Goal: Task Accomplishment & Management: Use online tool/utility

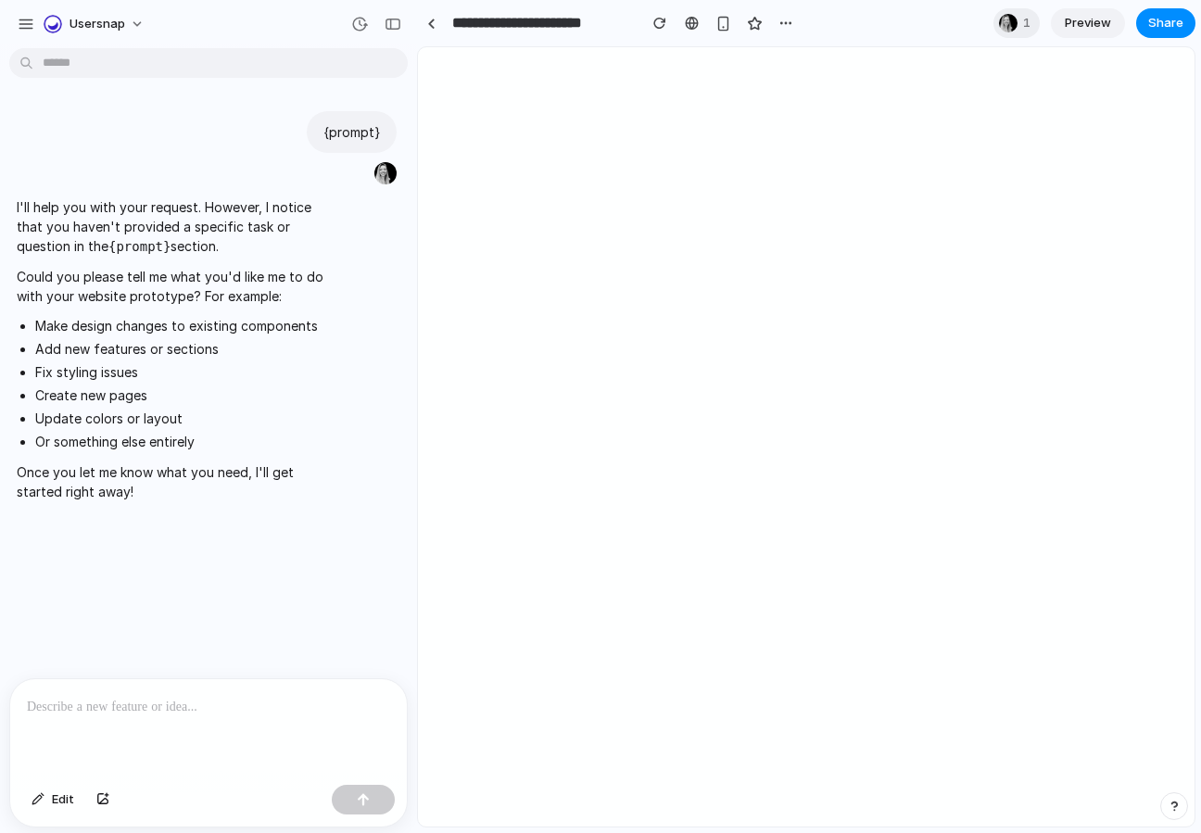
click at [189, 698] on p at bounding box center [208, 707] width 363 height 22
click at [98, 800] on div "button" at bounding box center [102, 799] width 13 height 11
click at [106, 32] on span "Usersnap" at bounding box center [98, 24] width 56 height 19
click at [184, 31] on div "Settings Invite members Change theme Sign out" at bounding box center [600, 416] width 1201 height 833
click at [211, 704] on p at bounding box center [208, 707] width 363 height 22
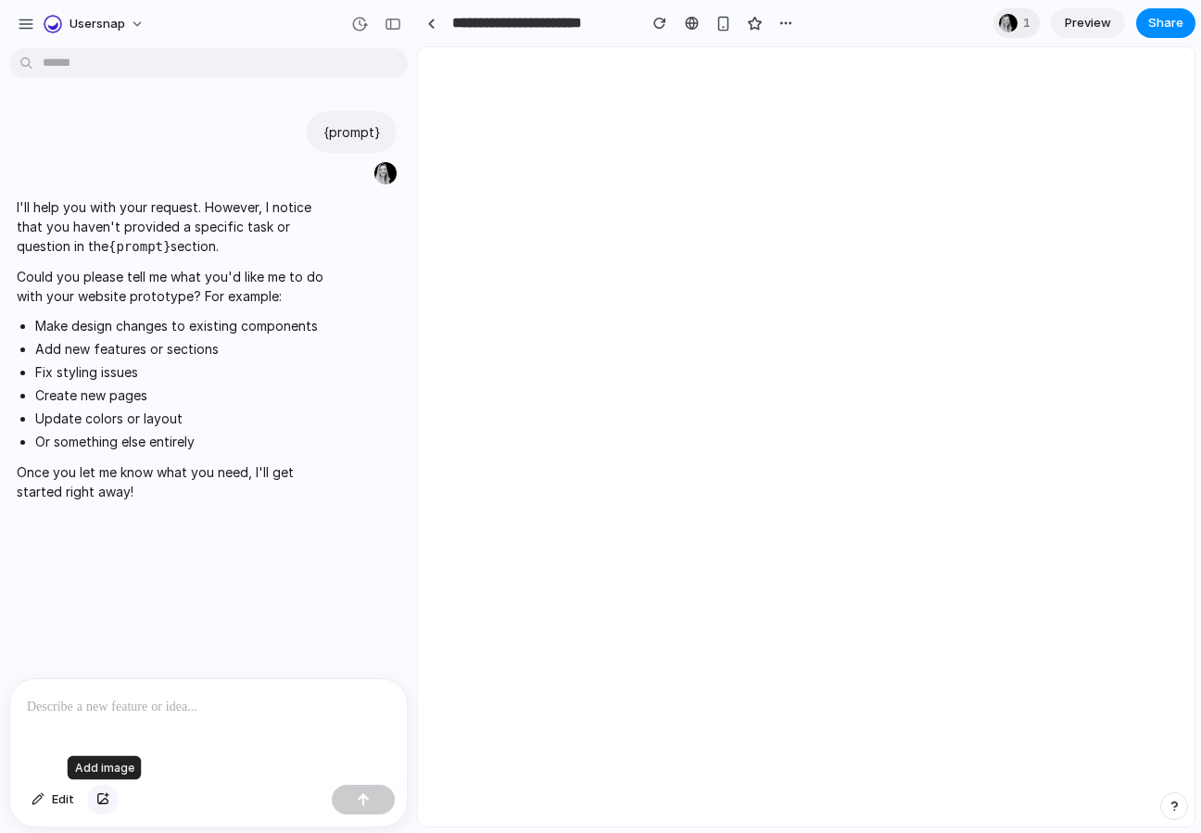
click at [104, 797] on div "button" at bounding box center [102, 799] width 13 height 11
click at [19, 19] on div "button" at bounding box center [26, 24] width 17 height 17
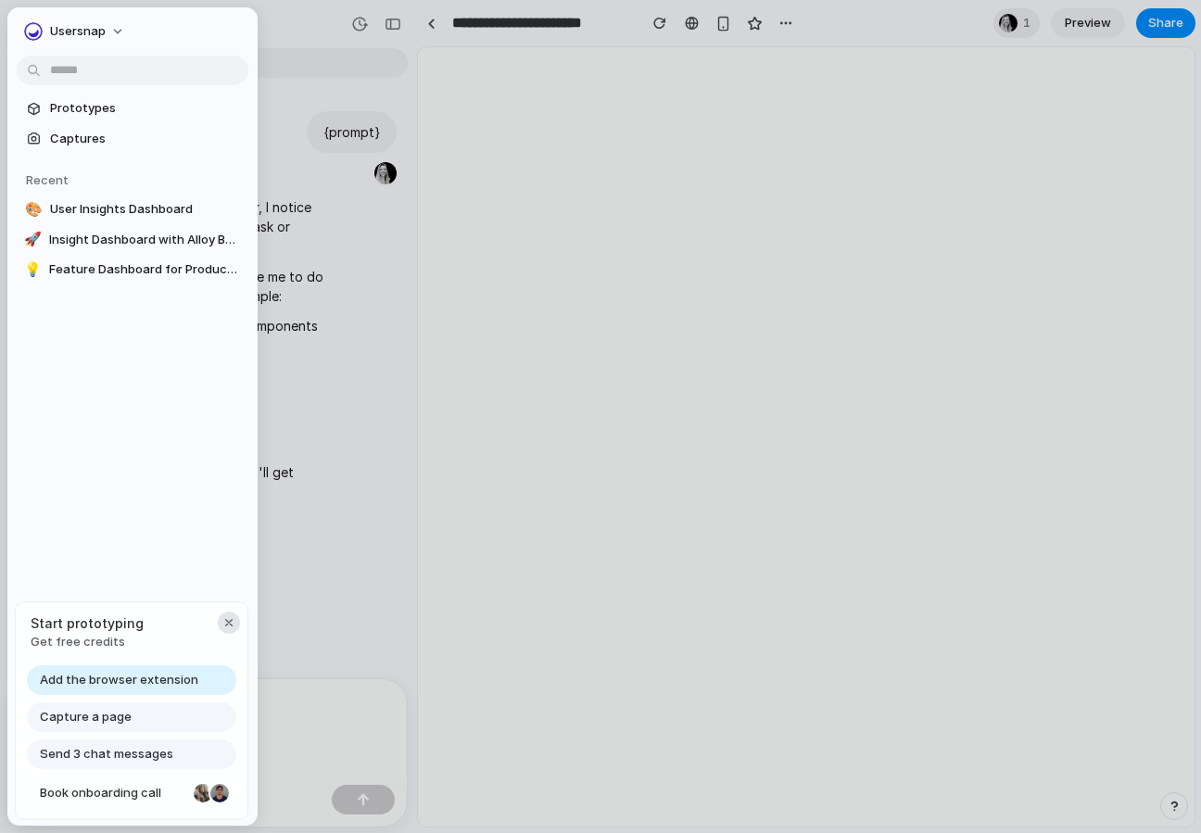
click at [224, 622] on div "button" at bounding box center [229, 622] width 15 height 15
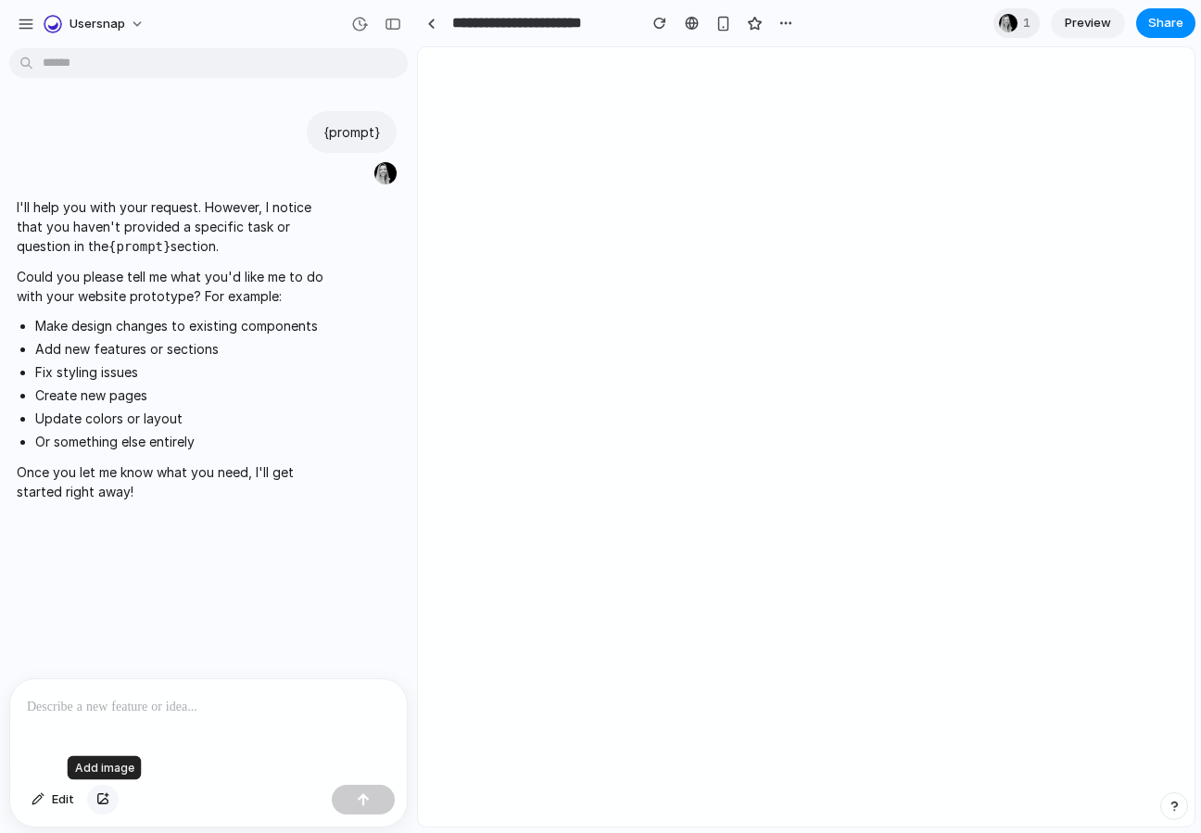
click at [109, 800] on button "button" at bounding box center [103, 800] width 32 height 30
click at [431, 30] on link at bounding box center [431, 23] width 28 height 28
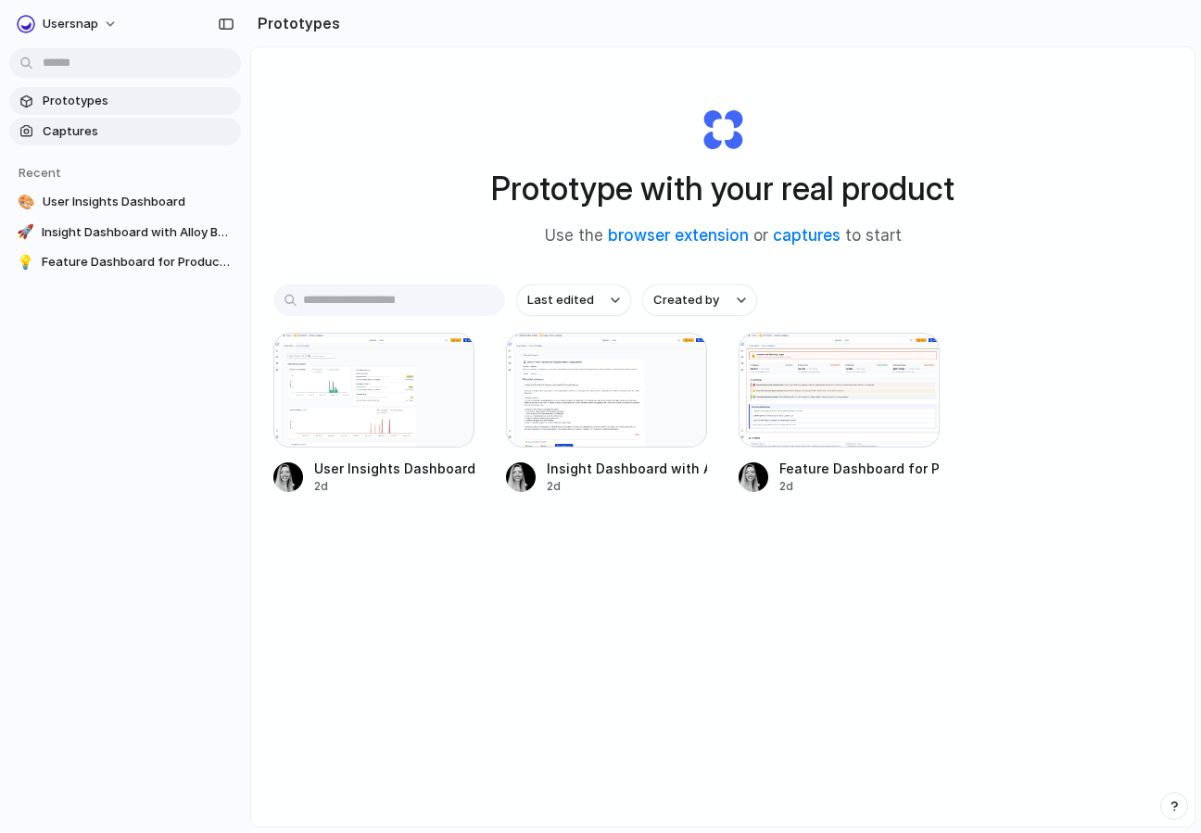
click at [100, 130] on span "Captures" at bounding box center [138, 131] width 191 height 19
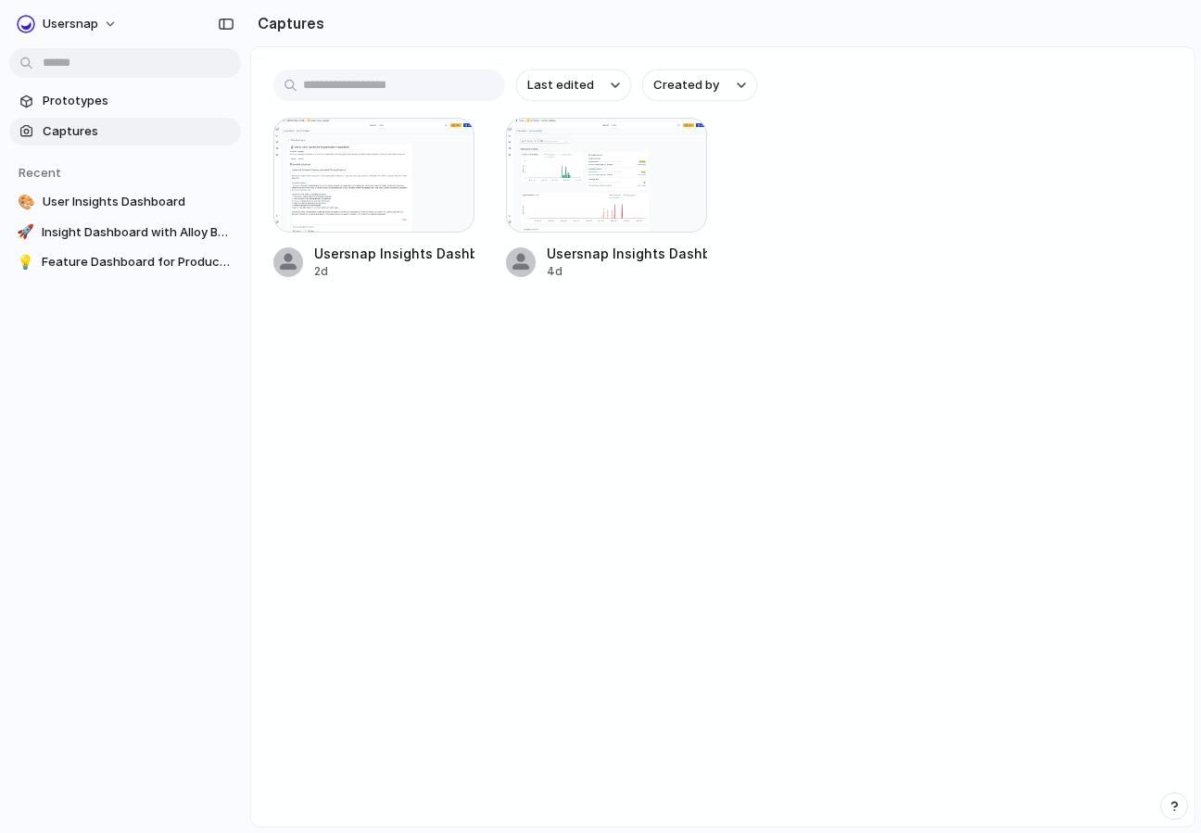
click at [338, 82] on input "text" at bounding box center [389, 86] width 232 height 32
click at [456, 149] on button "button" at bounding box center [448, 145] width 30 height 30
click at [65, 108] on div "Create prototype Rename Copy link Open original page Delete" at bounding box center [600, 416] width 1201 height 833
click at [77, 101] on span "Prototypes" at bounding box center [138, 101] width 191 height 19
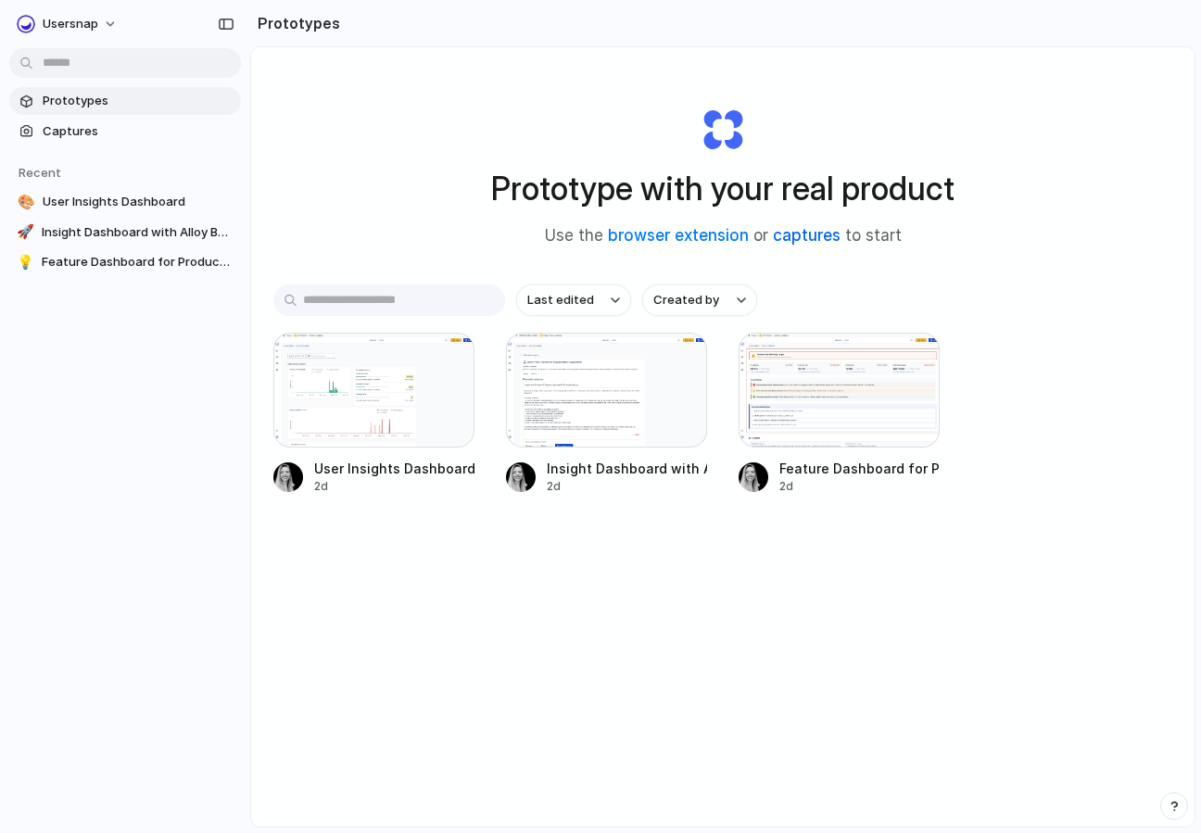
click at [821, 231] on link "captures" at bounding box center [807, 235] width 68 height 19
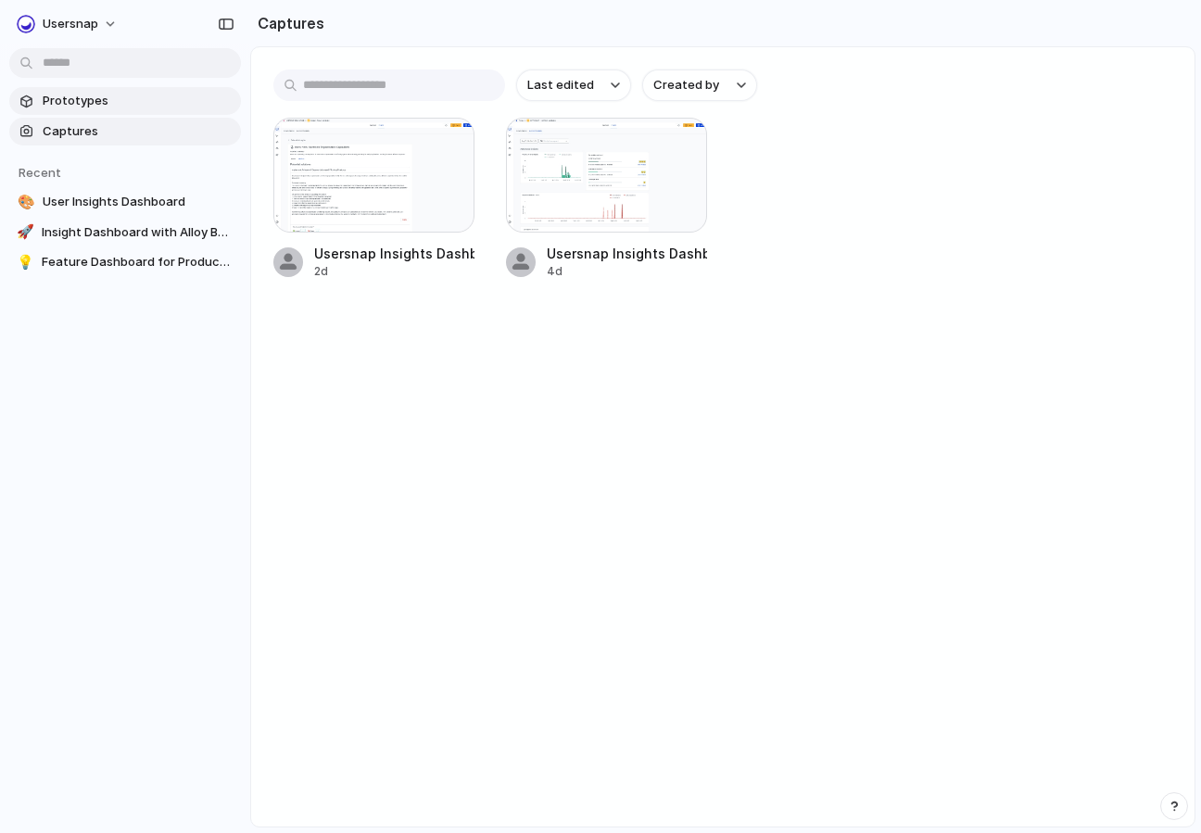
click at [85, 95] on span "Prototypes" at bounding box center [138, 101] width 191 height 19
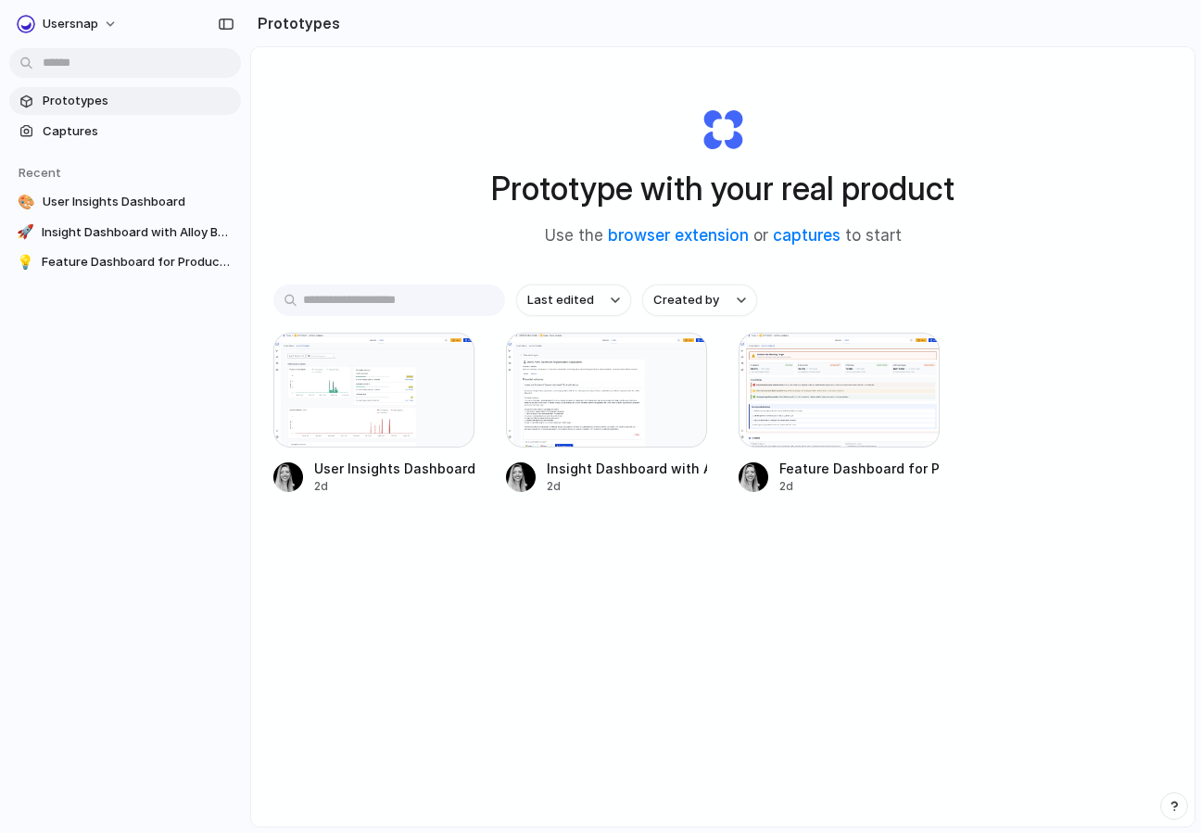
click at [70, 60] on body "Usersnap Prototypes Captures Recent 🎨 User Insights Dashboard 🚀 Insight Dashboa…" at bounding box center [600, 416] width 1201 height 833
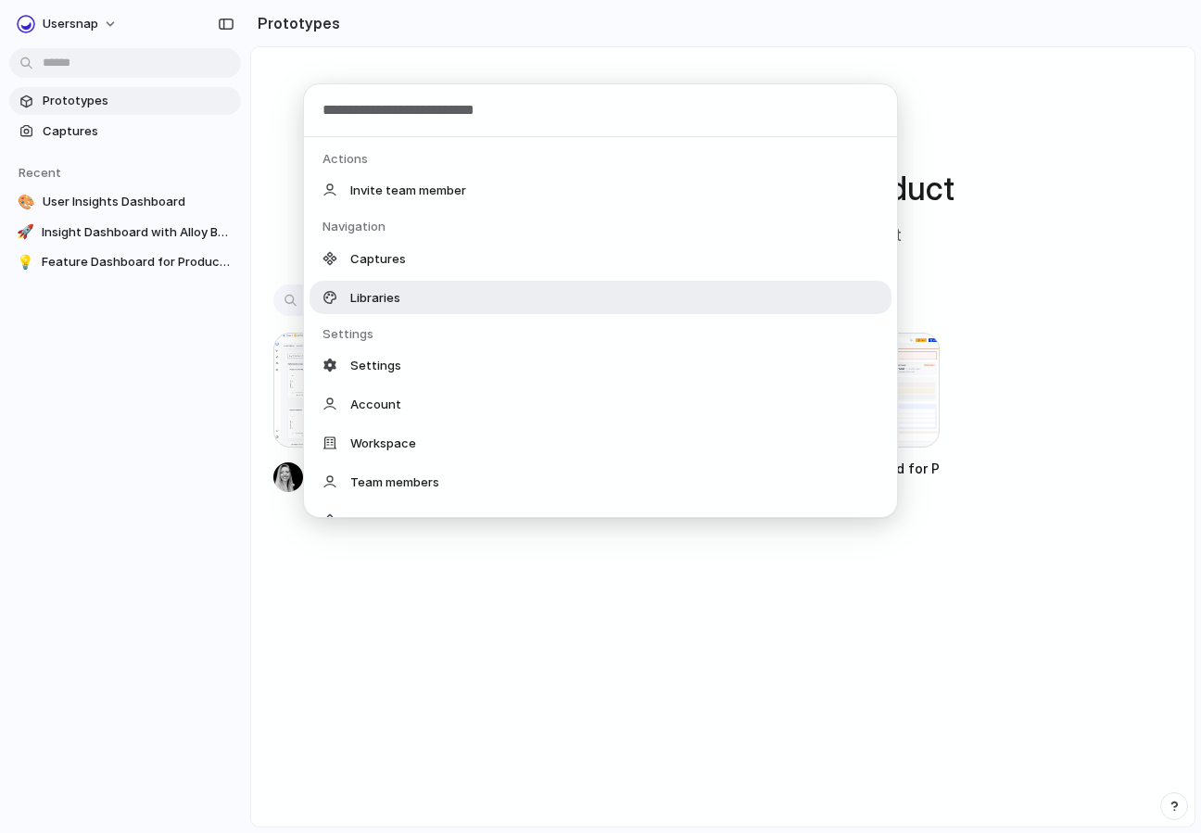
click at [417, 296] on div "Libraries" at bounding box center [601, 297] width 582 height 33
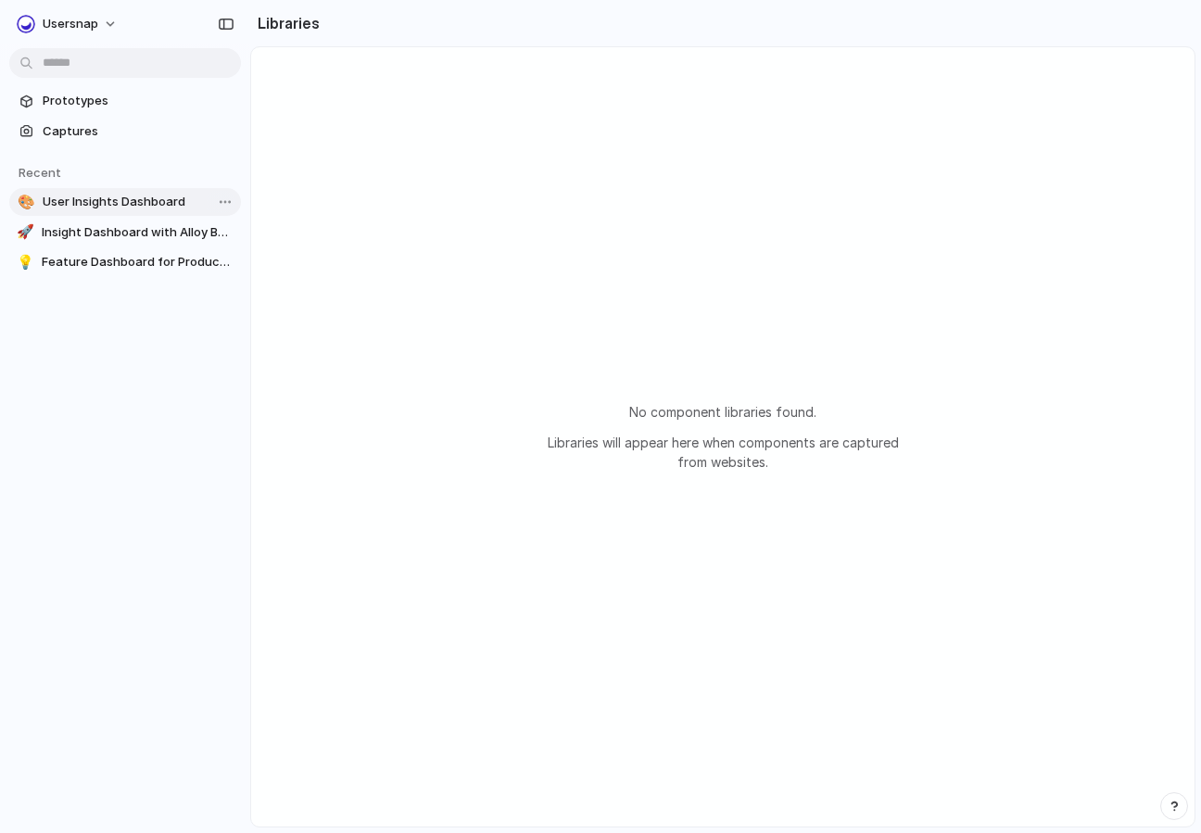
click at [73, 194] on span "User Insights Dashboard" at bounding box center [138, 202] width 191 height 19
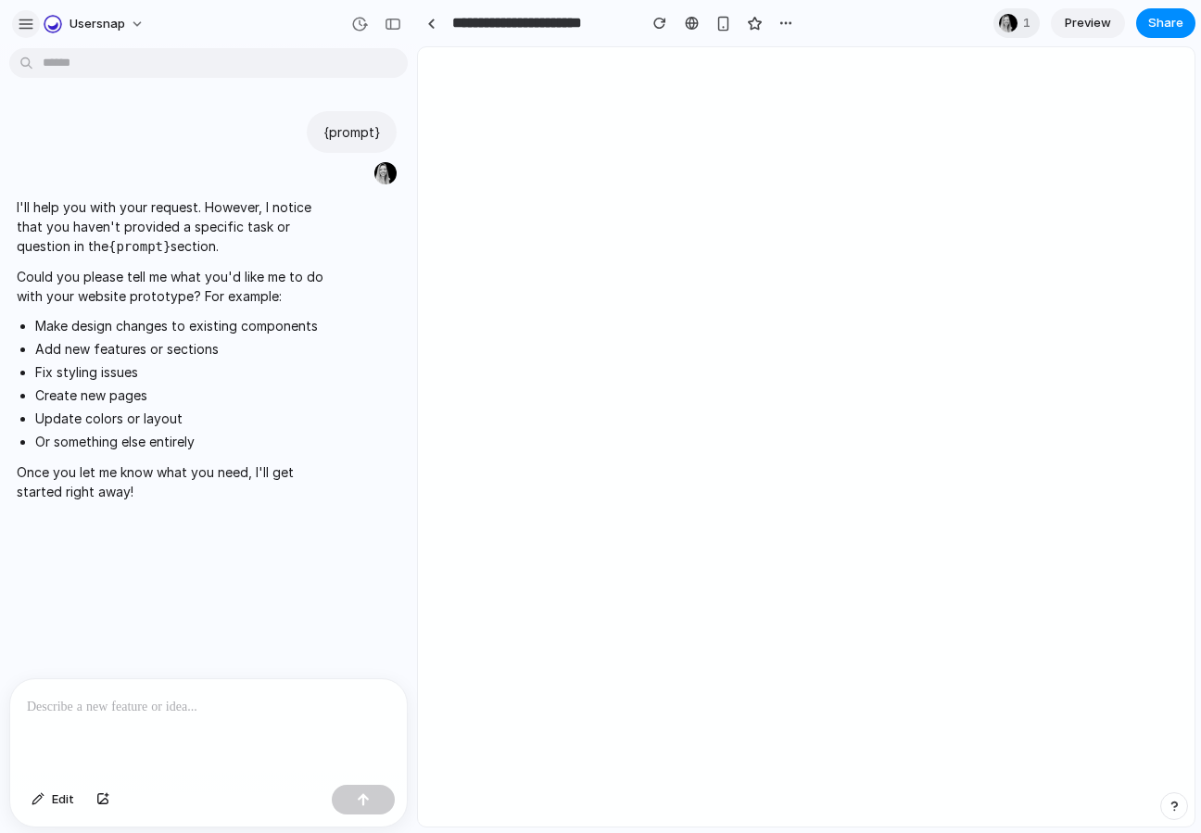
click at [22, 20] on div "button" at bounding box center [26, 24] width 17 height 17
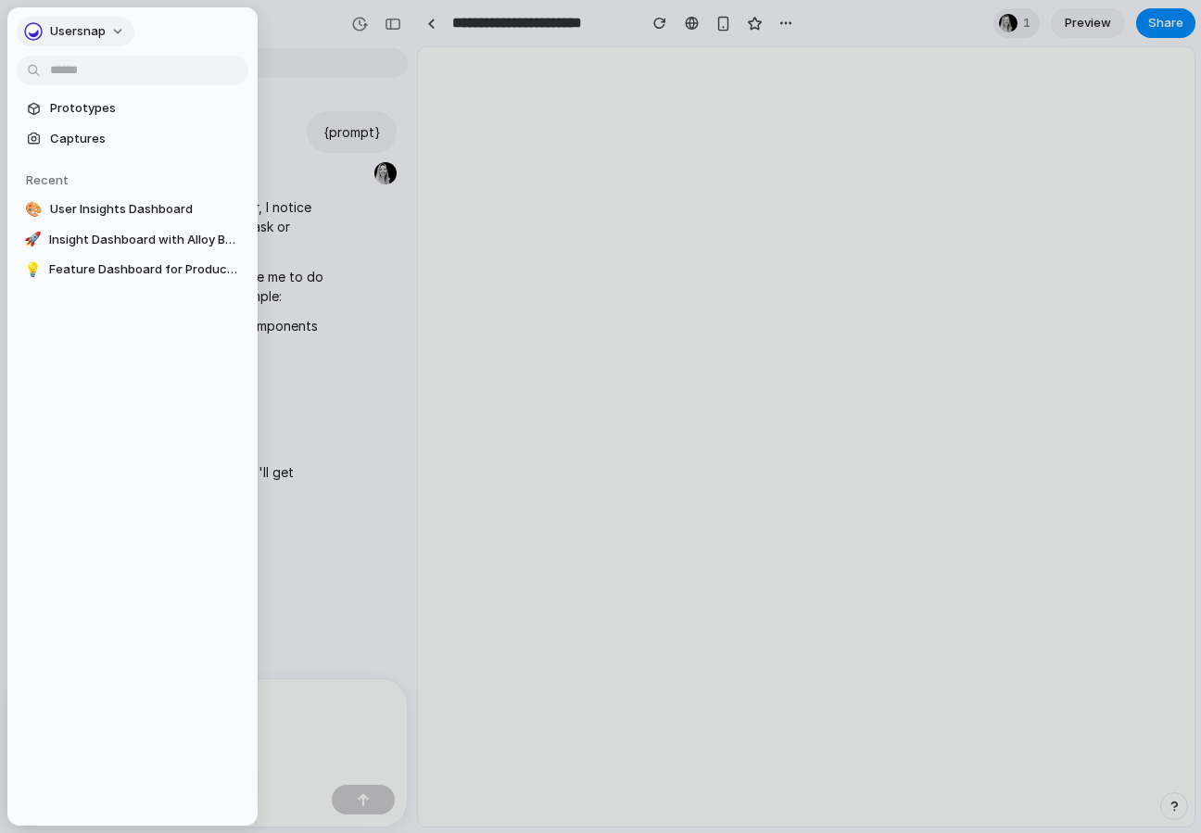
click at [112, 36] on button "Usersnap" at bounding box center [76, 32] width 118 height 30
click at [180, 34] on div "Settings Invite members Change theme Sign out" at bounding box center [600, 416] width 1201 height 833
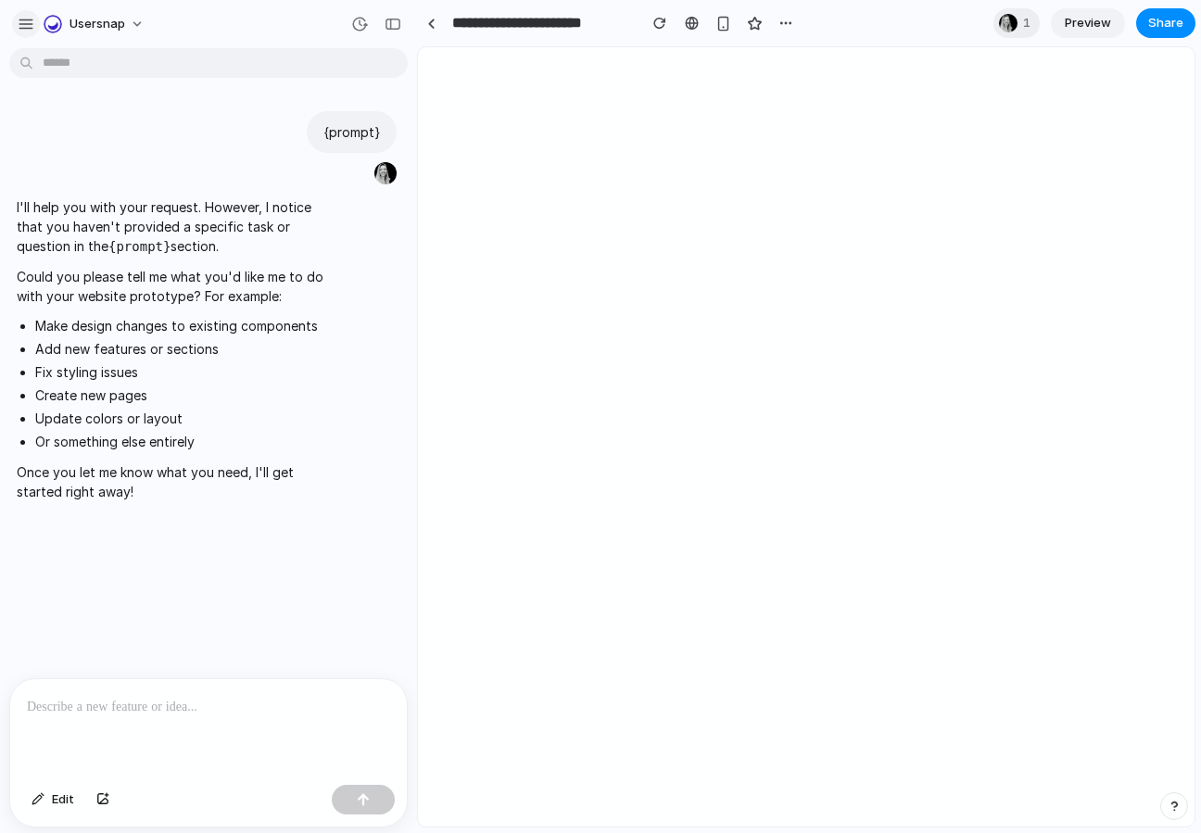
click at [24, 31] on div "button" at bounding box center [26, 24] width 17 height 17
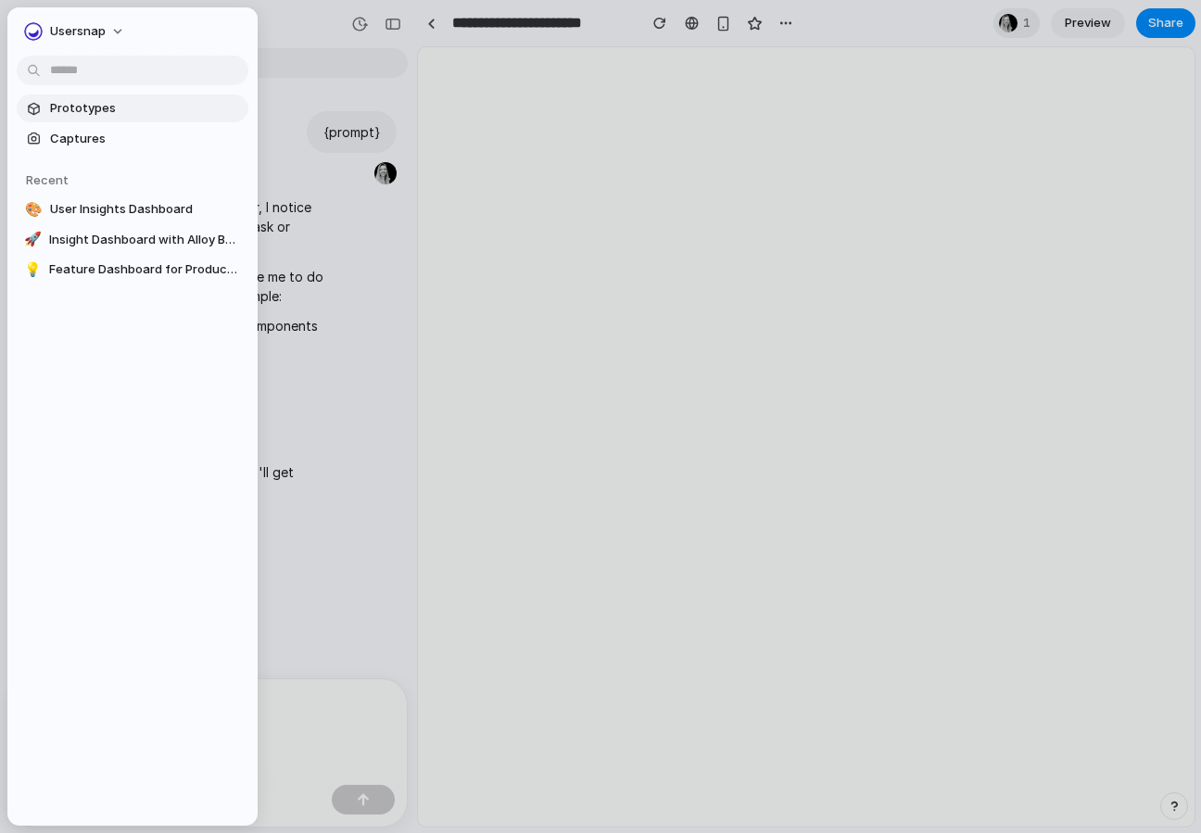
click at [93, 106] on span "Prototypes" at bounding box center [145, 108] width 191 height 19
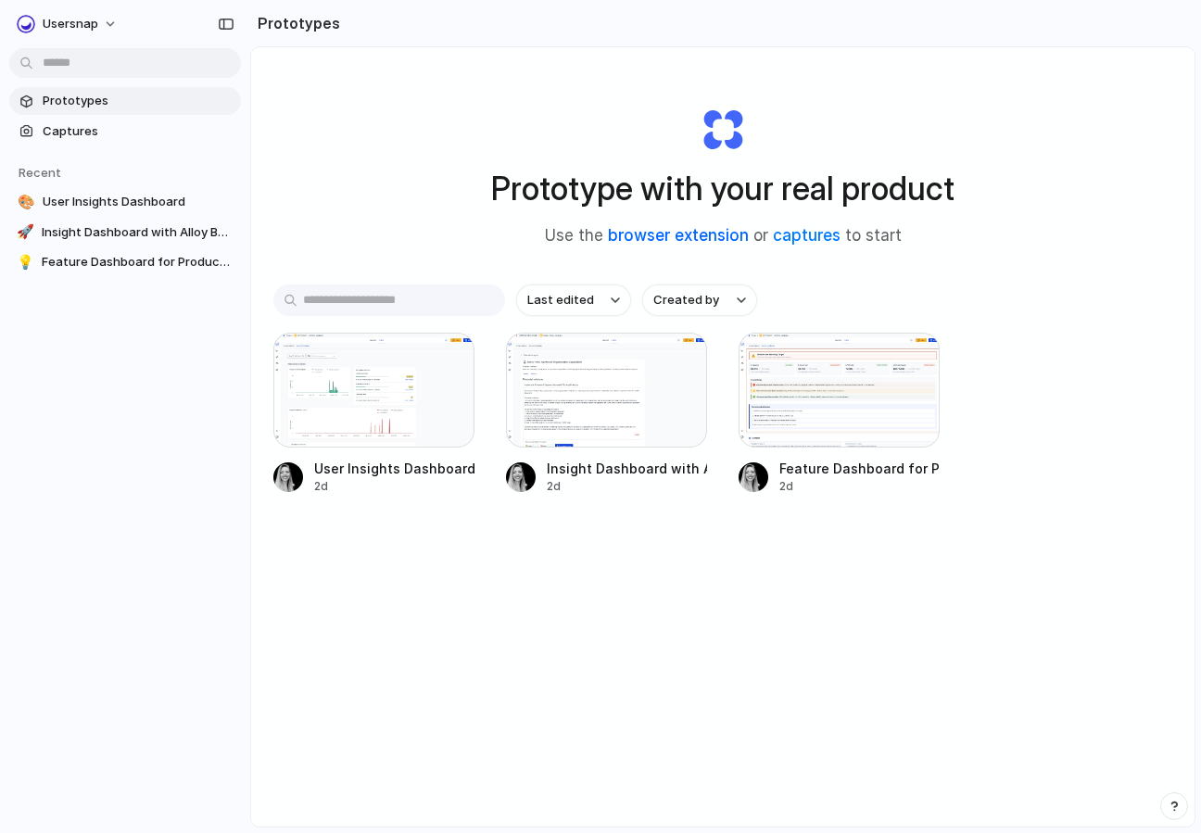
click at [694, 237] on link "browser extension" at bounding box center [678, 235] width 141 height 19
click at [705, 242] on link "browser extension" at bounding box center [678, 235] width 141 height 19
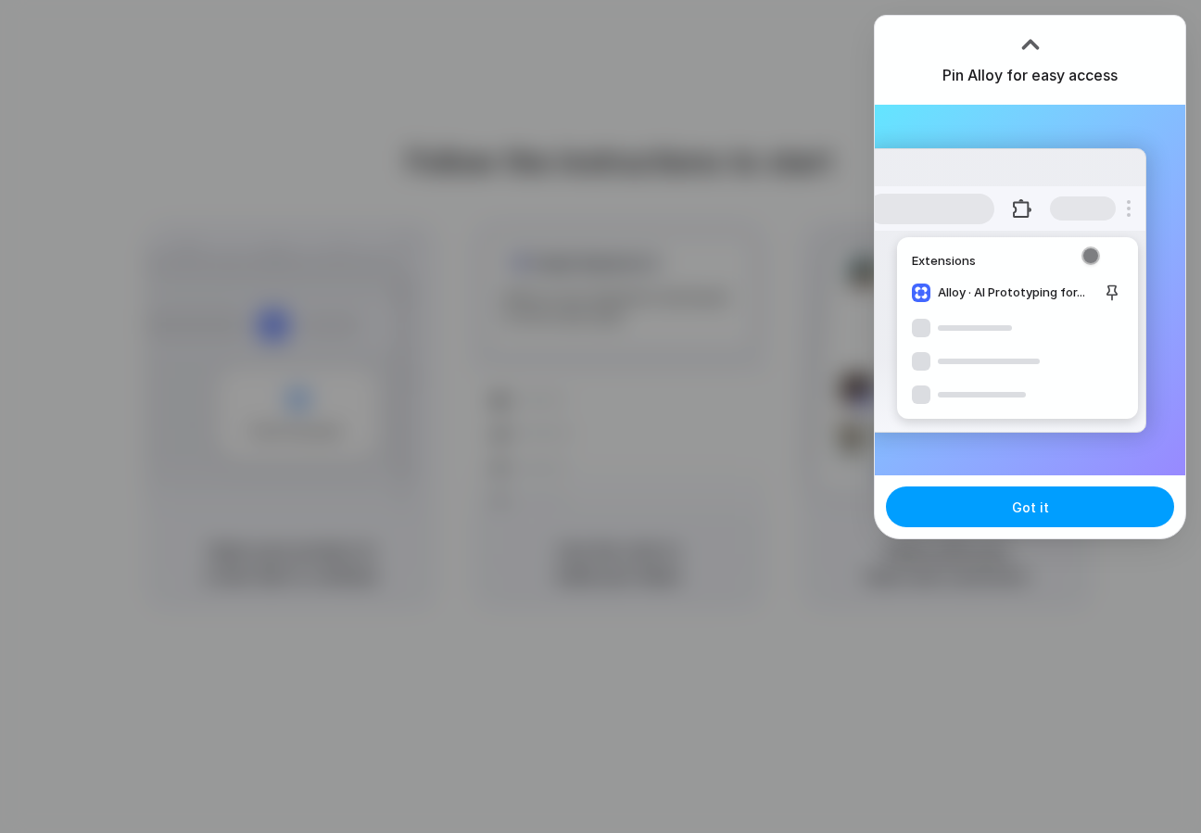
click at [977, 501] on button "Got it" at bounding box center [1030, 507] width 288 height 41
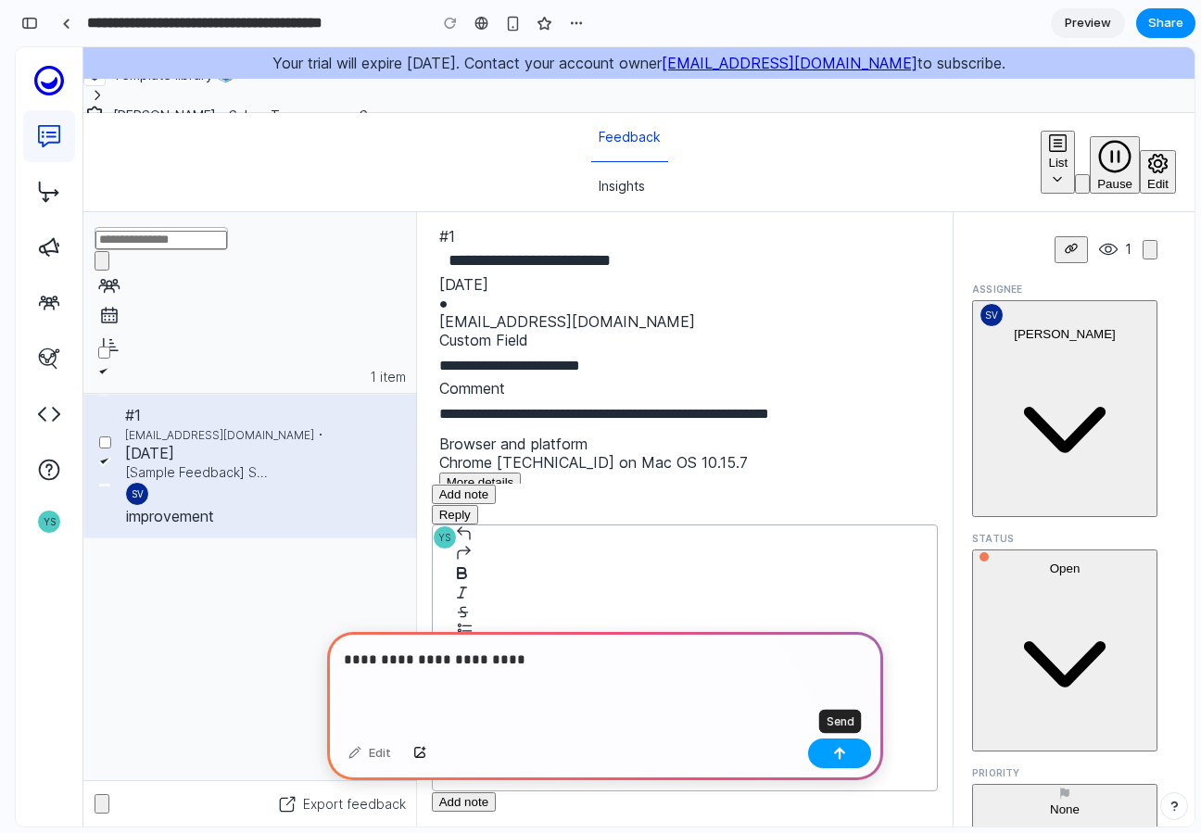
click at [837, 742] on button "button" at bounding box center [839, 754] width 63 height 30
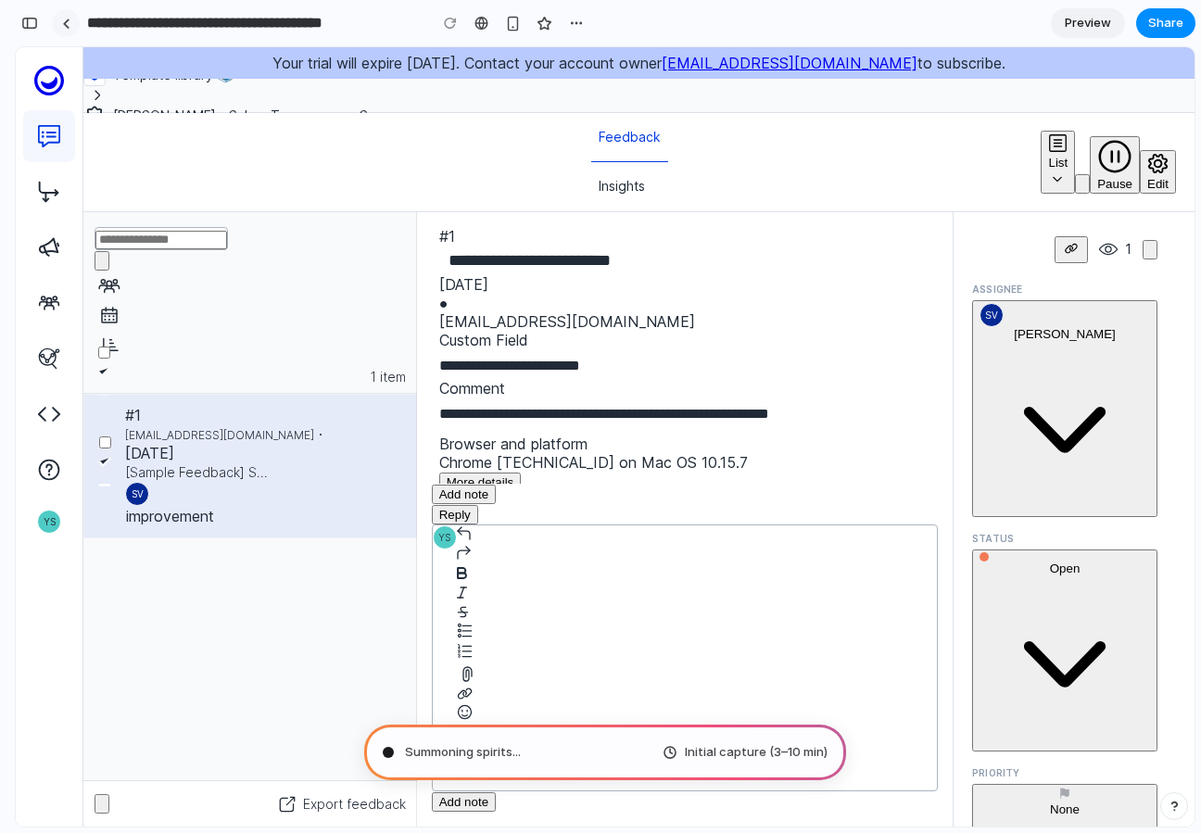
click at [66, 25] on div at bounding box center [66, 24] width 8 height 10
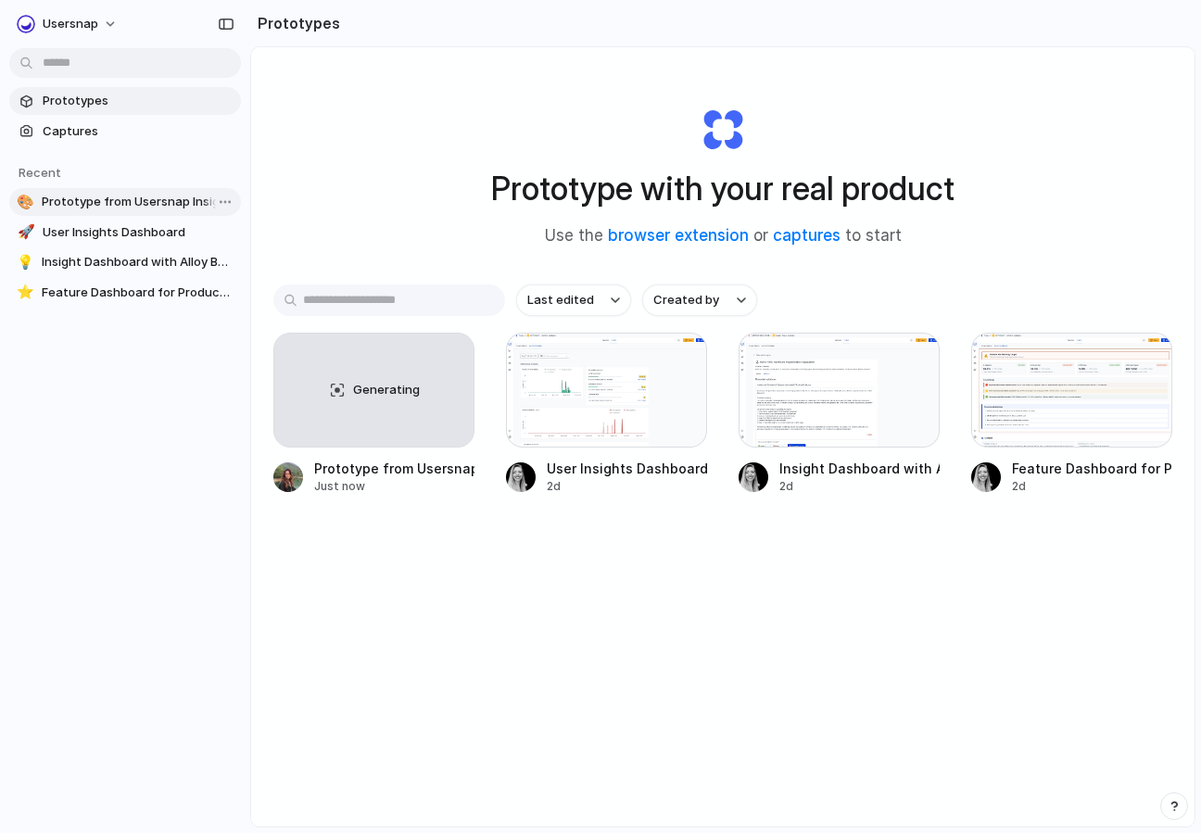
click at [134, 200] on span "Prototype from Usersnap Insights Dashboard" at bounding box center [138, 202] width 192 height 19
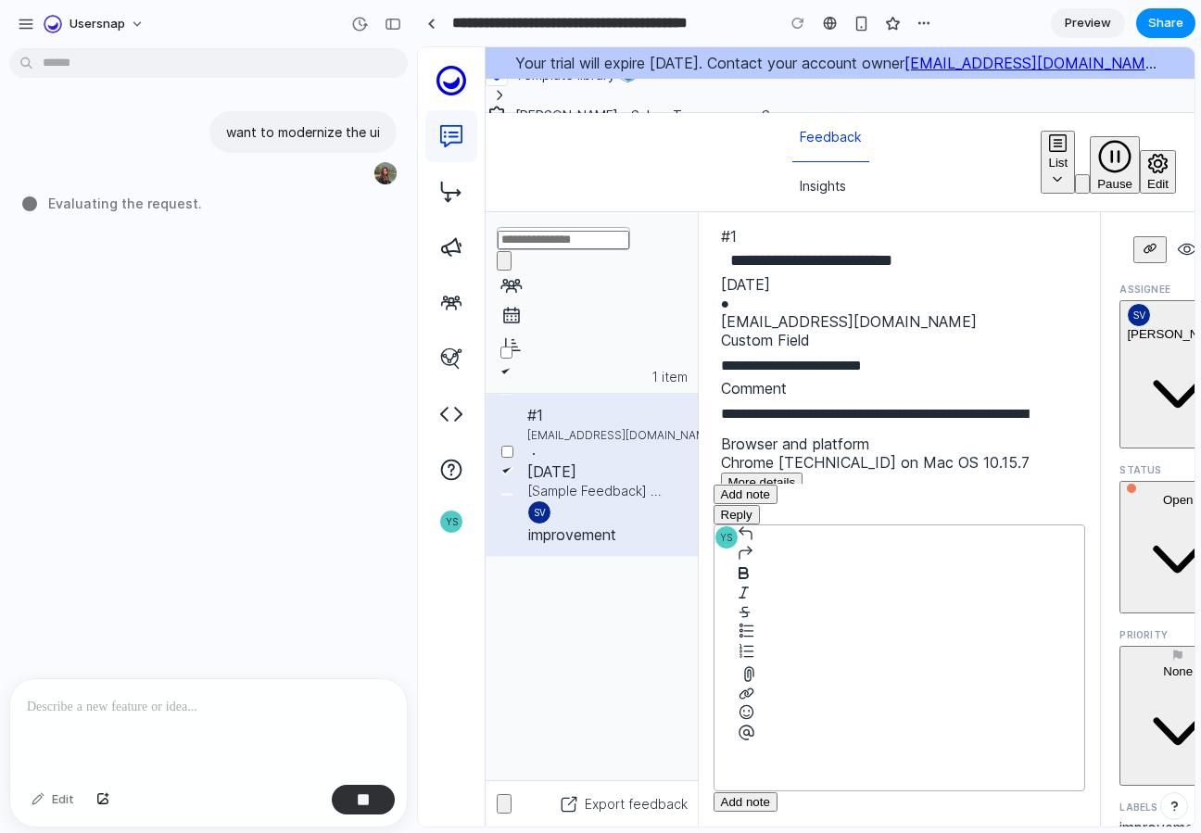
type input "**********"
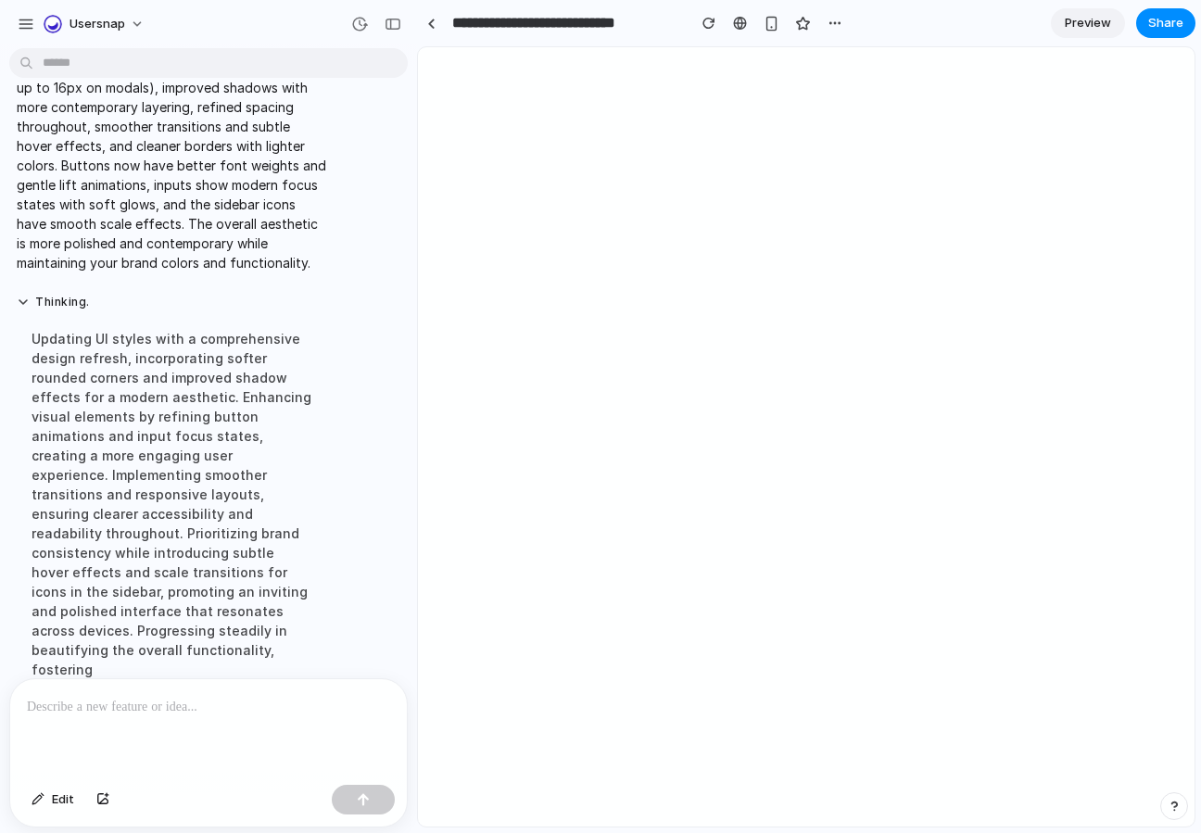
scroll to position [197, 0]
